Goal: Check status

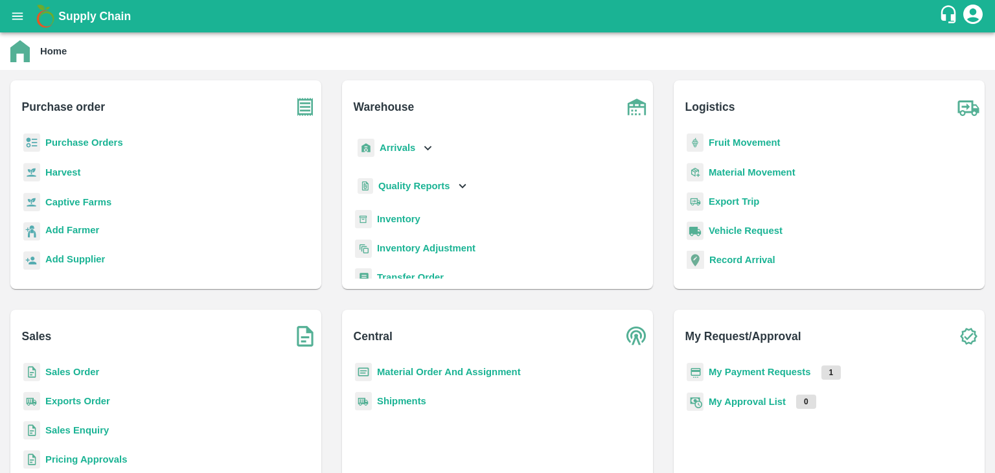
click at [752, 378] on p "My Payment Requests" at bounding box center [760, 372] width 102 height 14
click at [752, 376] on b "My Payment Requests" at bounding box center [760, 372] width 102 height 10
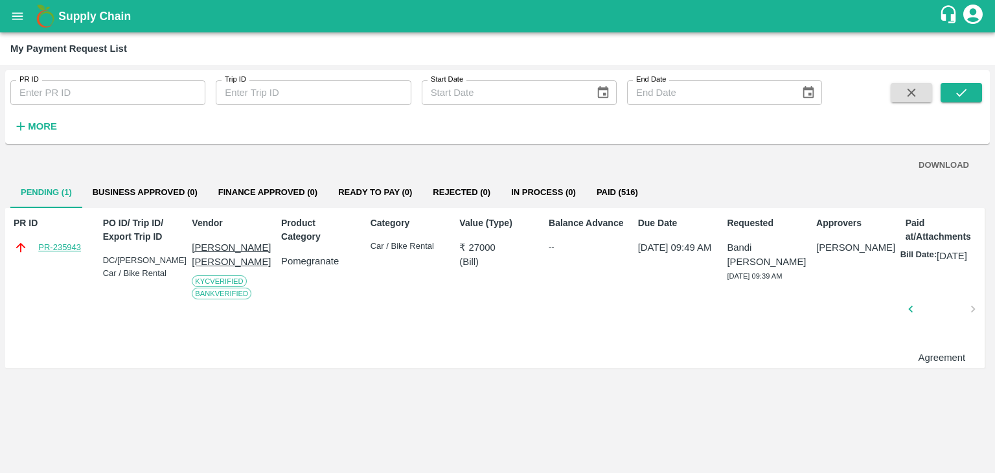
click at [52, 248] on link "PR-235943" at bounding box center [59, 247] width 43 height 13
click at [214, 255] on p "[PERSON_NAME] [PERSON_NAME]" at bounding box center [230, 254] width 76 height 29
